Goal: Book appointment/travel/reservation

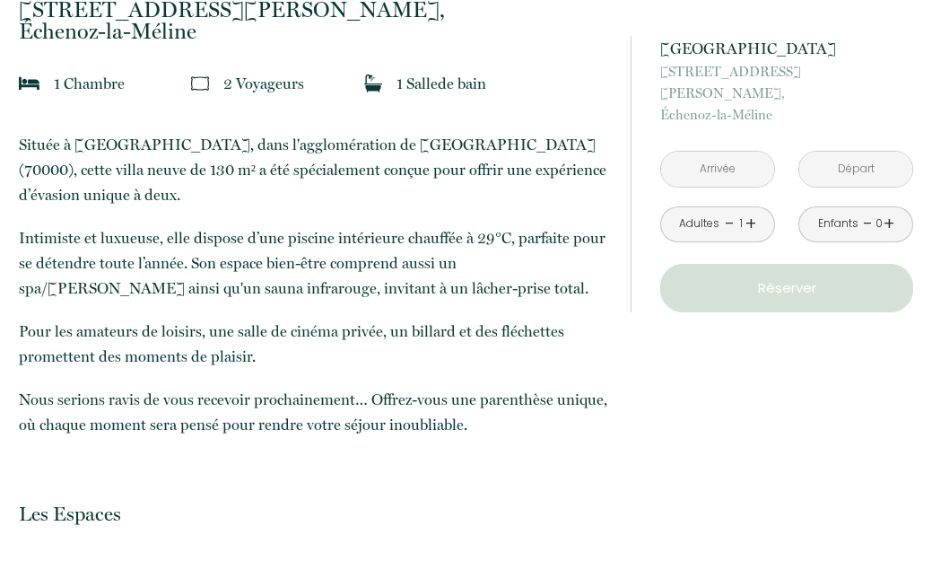
scroll to position [490, 0]
click at [751, 210] on link "+" at bounding box center [750, 224] width 11 height 28
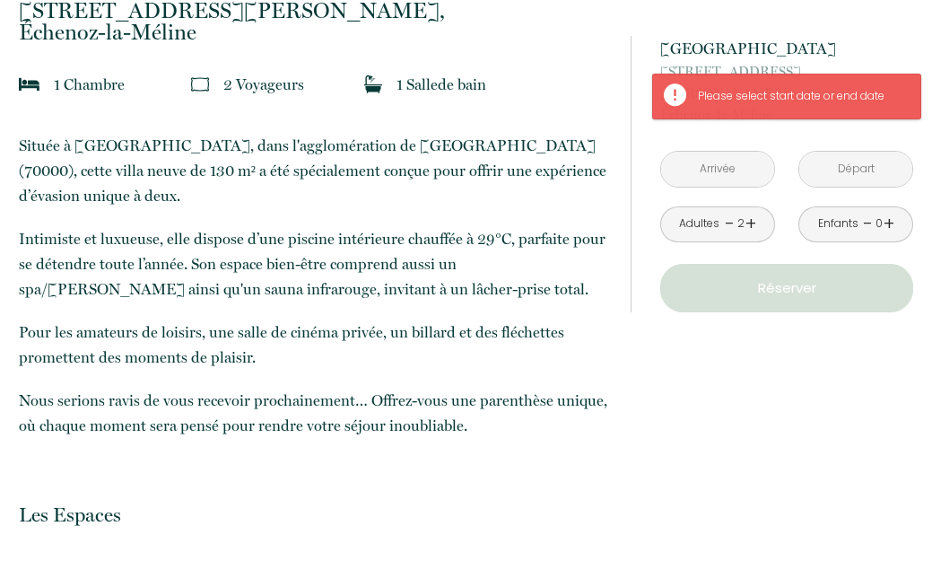
click at [751, 210] on link "+" at bounding box center [750, 224] width 11 height 28
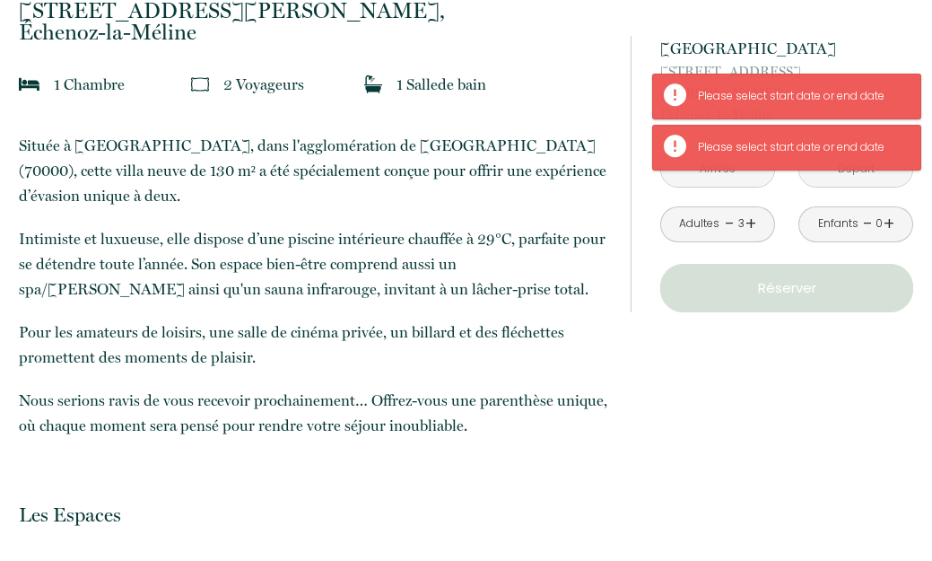
click at [729, 210] on link "-" at bounding box center [730, 224] width 10 height 28
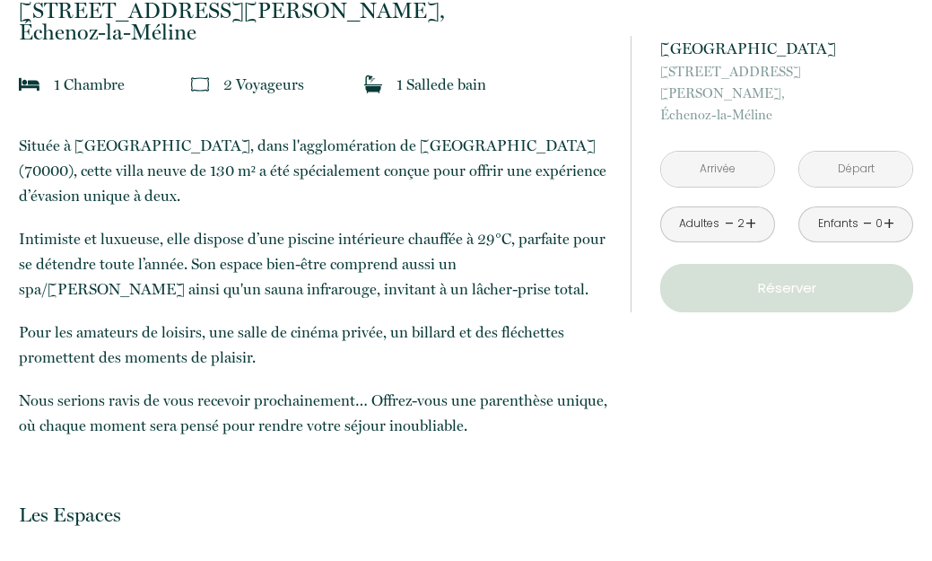
click at [731, 152] on input "text" at bounding box center [717, 169] width 113 height 35
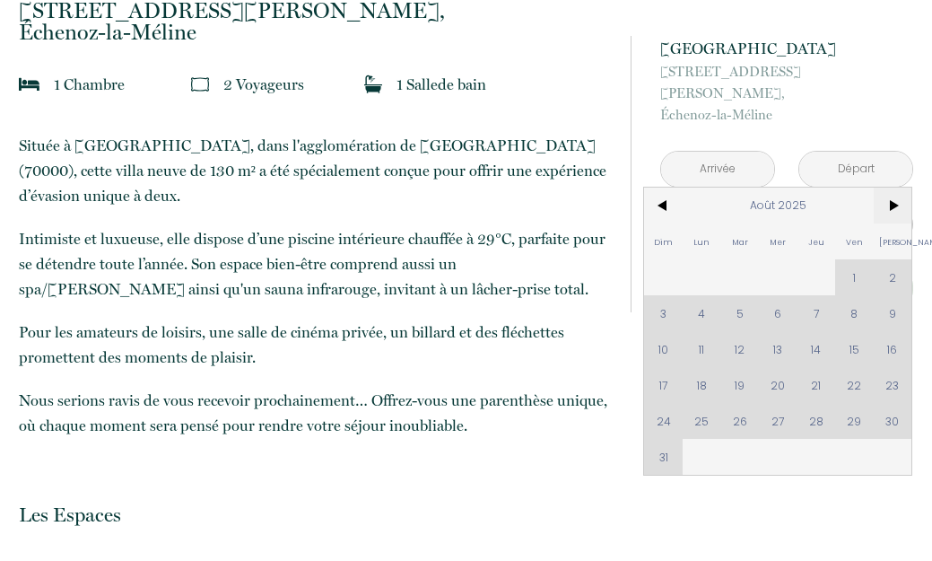
click at [890, 187] on span ">" at bounding box center [893, 205] width 39 height 36
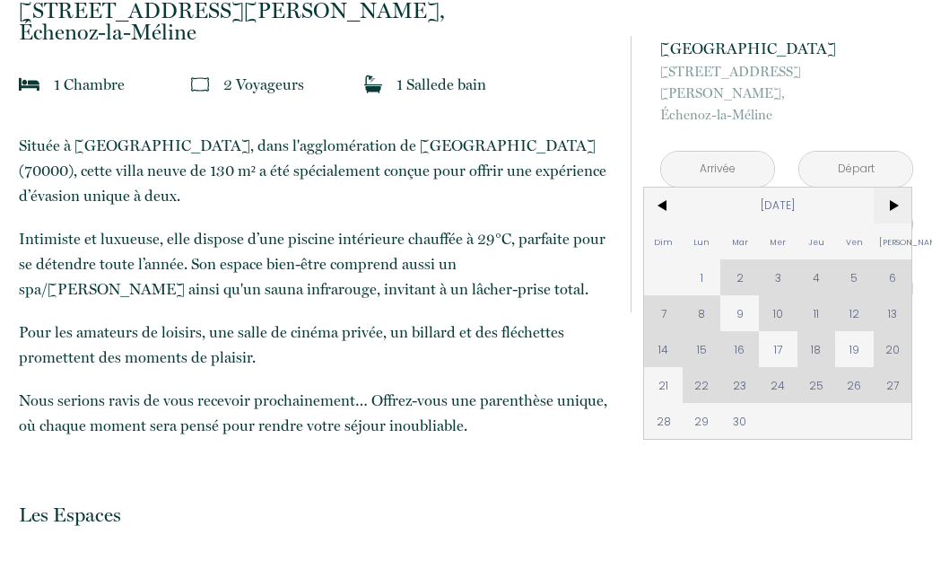
click at [894, 187] on span ">" at bounding box center [893, 205] width 39 height 36
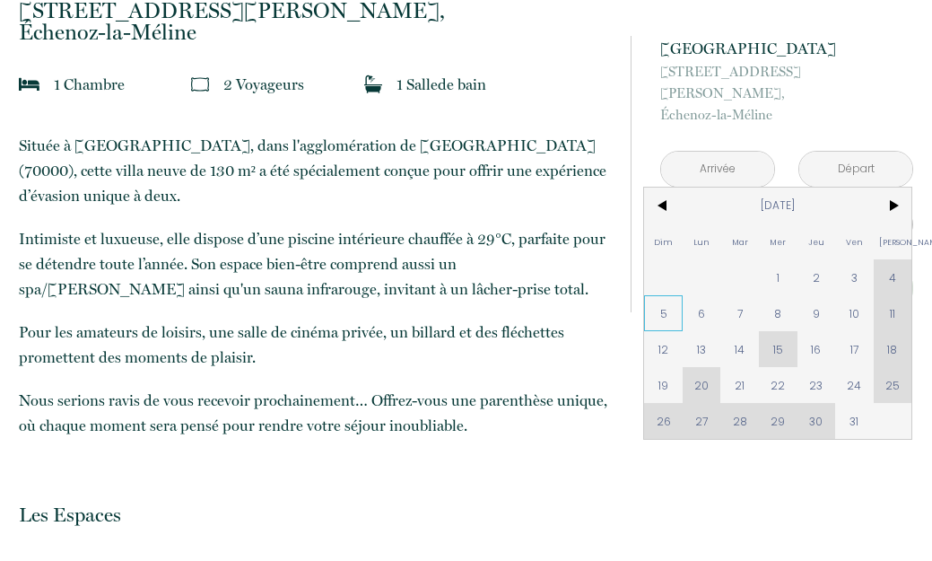
click at [662, 300] on span "5" at bounding box center [663, 313] width 39 height 36
type input "[DATE]"
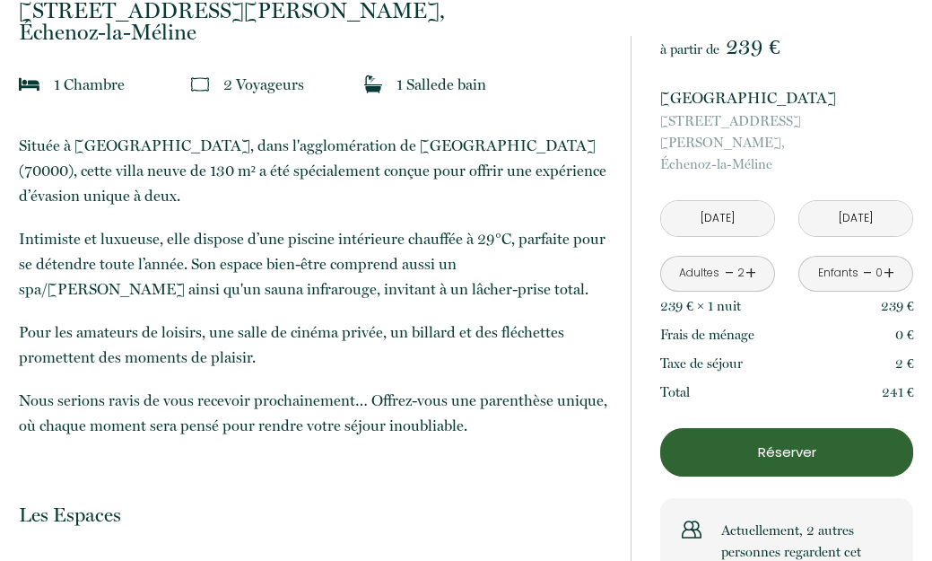
click at [859, 150] on p "[STREET_ADDRESS][PERSON_NAME]-la-Méline" at bounding box center [786, 142] width 253 height 65
click at [867, 201] on input "[DATE]" at bounding box center [855, 218] width 113 height 35
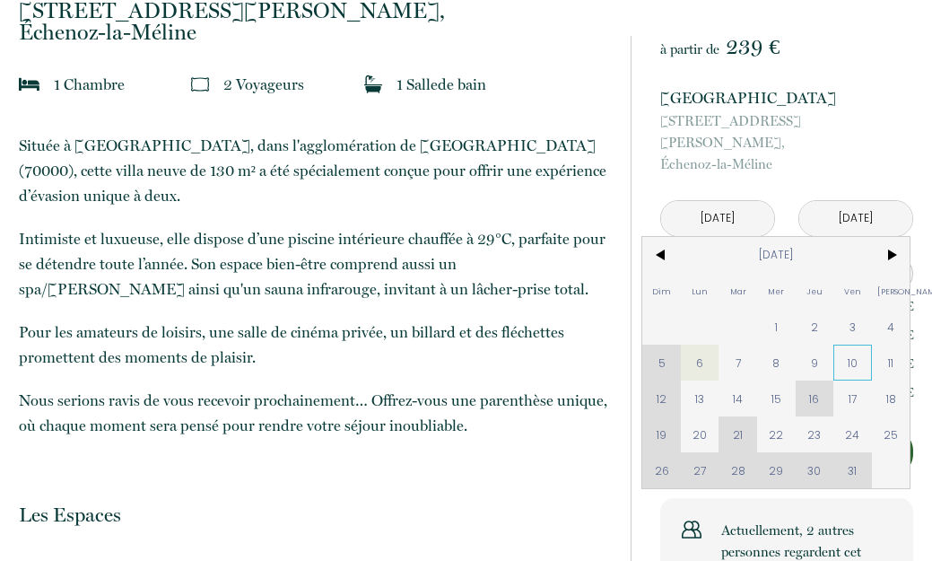
click at [856, 344] on span "10" at bounding box center [852, 362] width 39 height 36
type input "[DATE]"
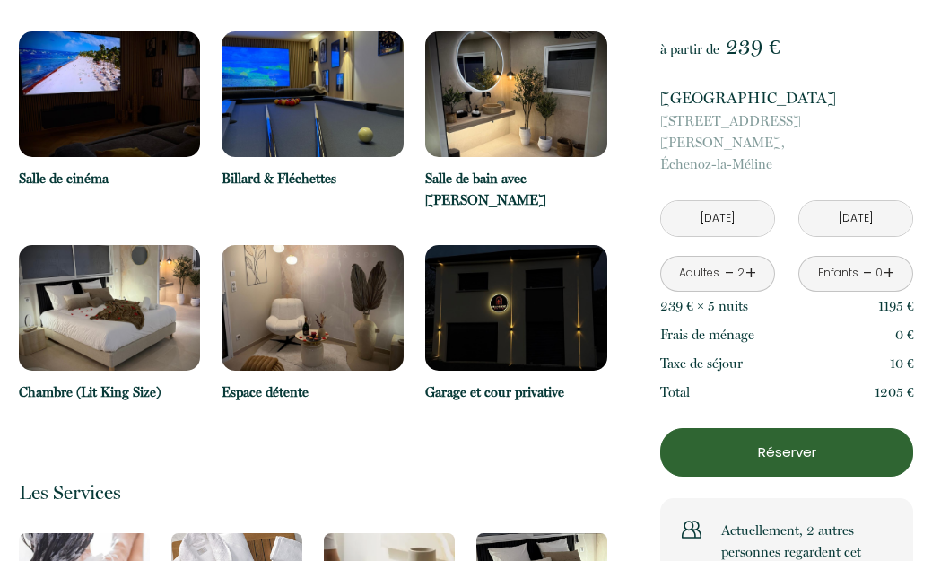
scroll to position [1216, 0]
